Goal: Information Seeking & Learning: Learn about a topic

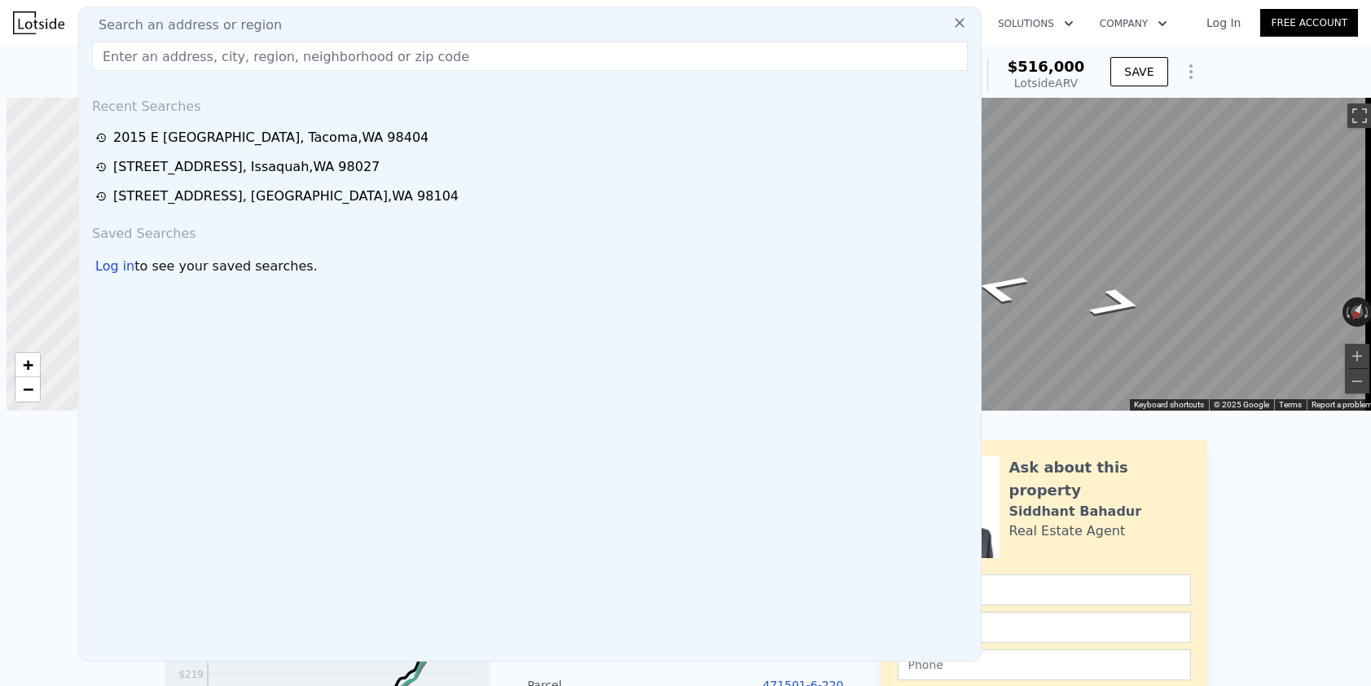
click at [152, 49] on input "text" at bounding box center [529, 56] width 875 height 29
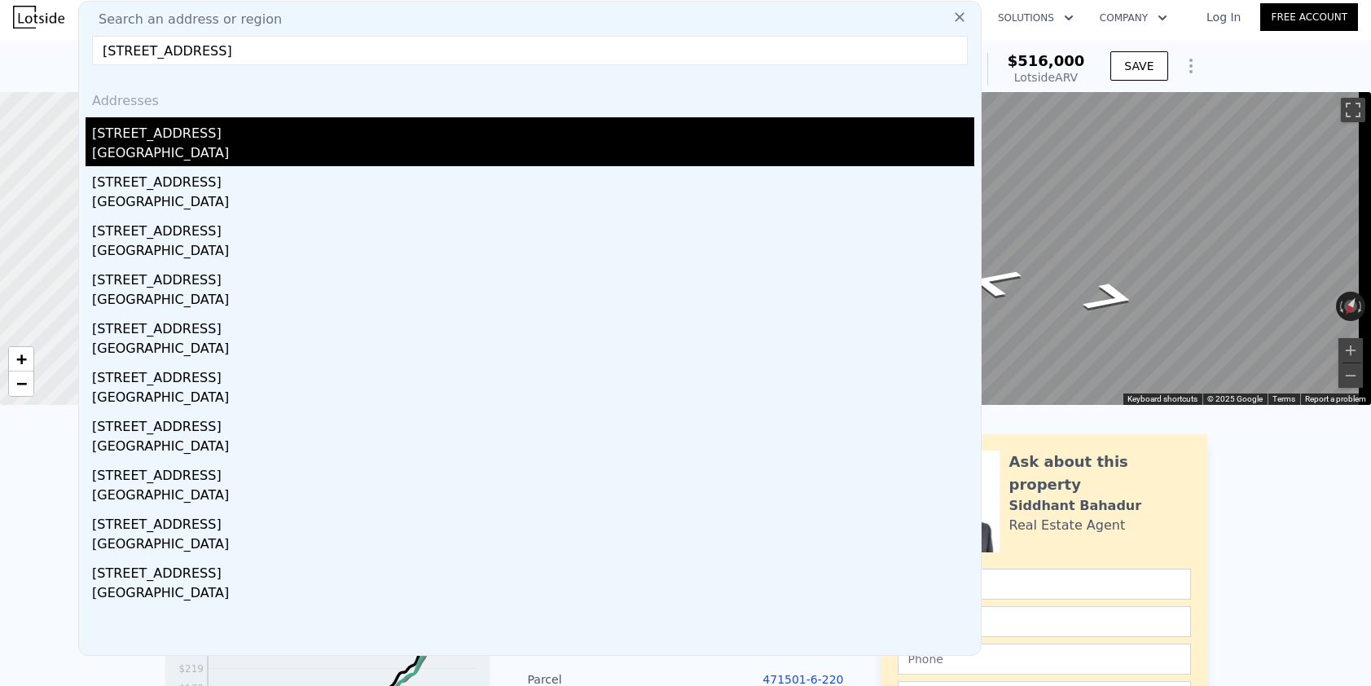
type input "[STREET_ADDRESS]"
click at [204, 145] on div "[GEOGRAPHIC_DATA]" at bounding box center [533, 154] width 882 height 23
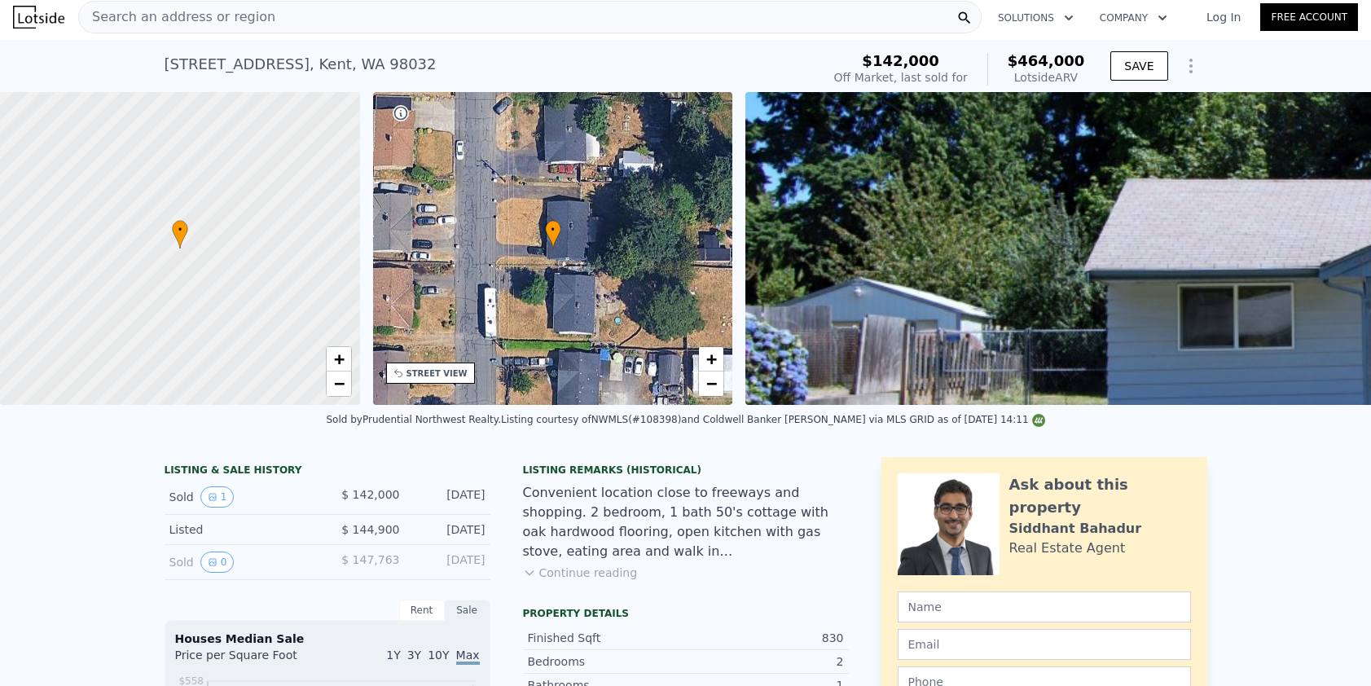
click at [447, 371] on div "STREET VIEW" at bounding box center [436, 373] width 61 height 12
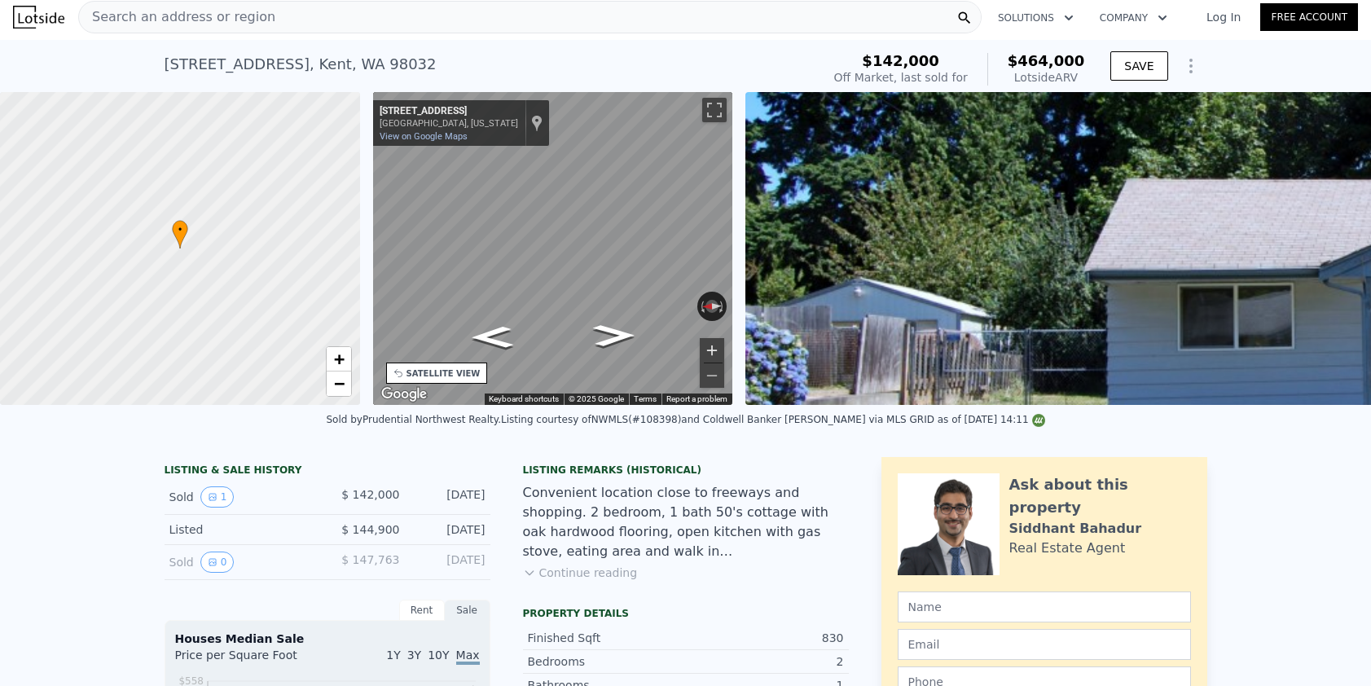
click at [721, 344] on button "Zoom in" at bounding box center [712, 350] width 24 height 24
click at [711, 383] on button "Zoom out" at bounding box center [712, 375] width 24 height 24
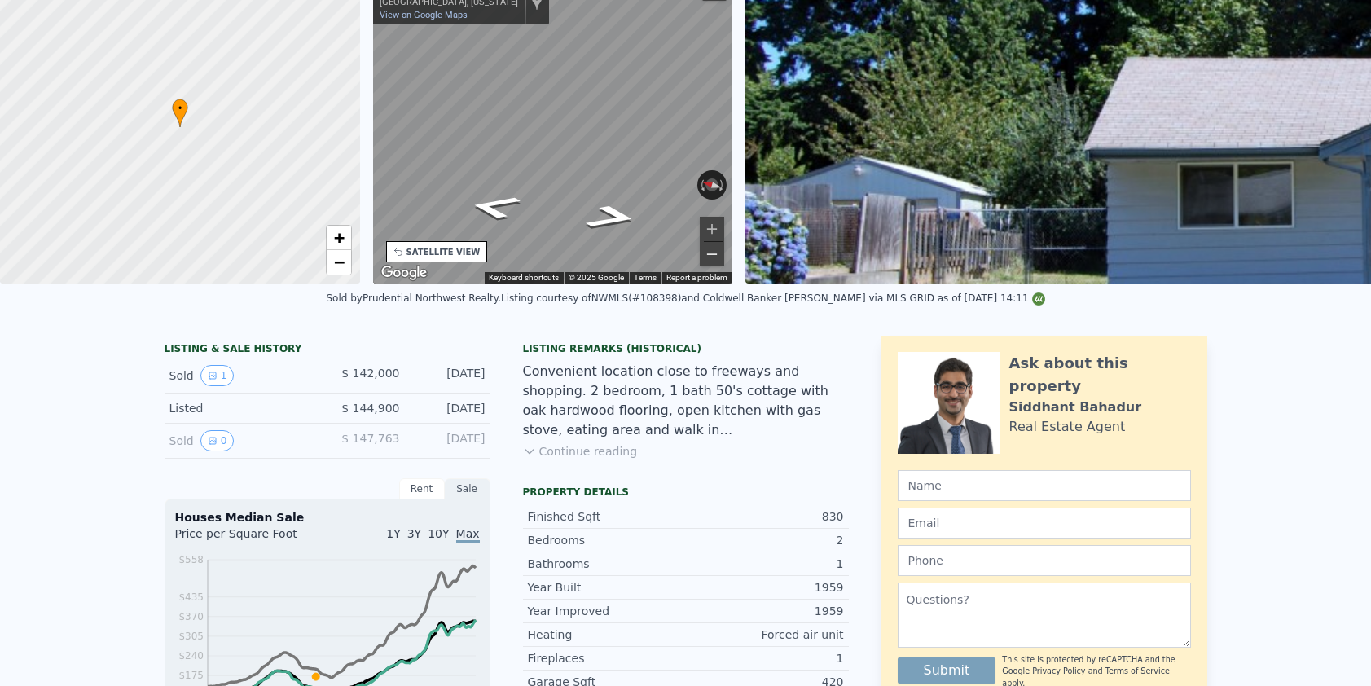
scroll to position [6, 0]
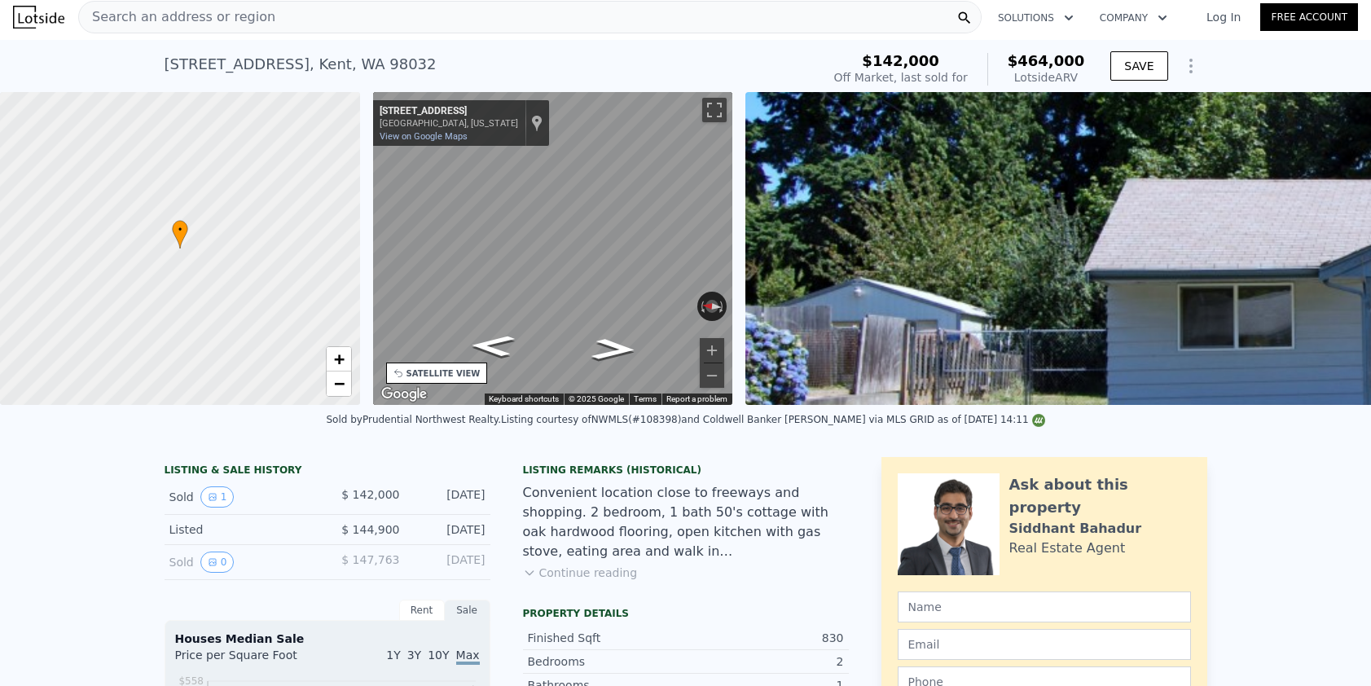
click at [369, 337] on div "← Move left → Move right ↑ Move up ↓ Move down + Zoom in - Zoom out [GEOGRAPHIC…" at bounding box center [552, 248] width 373 height 313
click at [412, 379] on div "SATELLITE VIEW" at bounding box center [443, 373] width 74 height 12
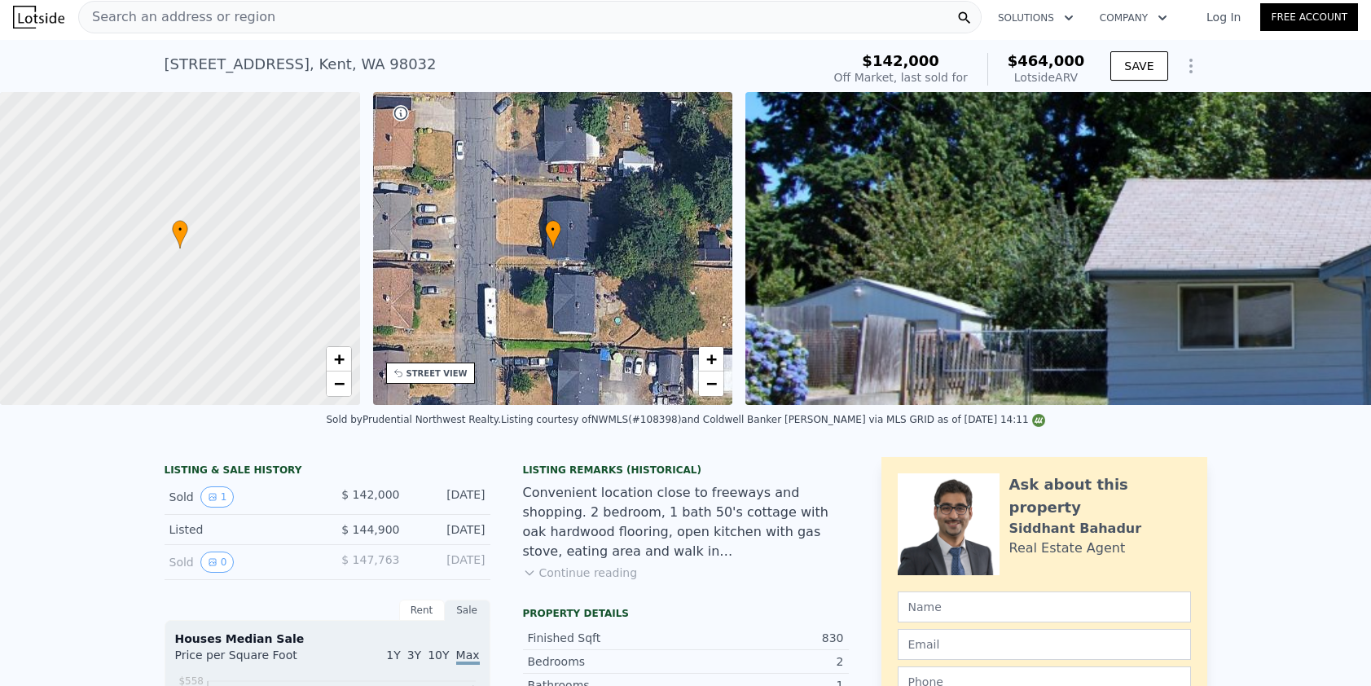
click at [439, 376] on div "STREET VIEW" at bounding box center [436, 373] width 61 height 12
